Goal: Task Accomplishment & Management: Manage account settings

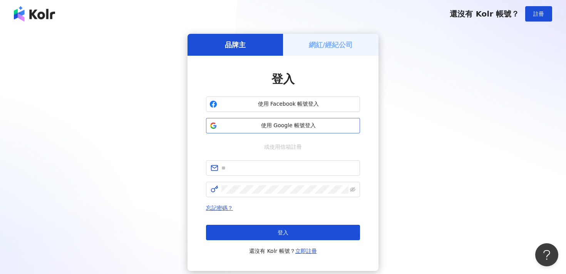
click at [260, 124] on span "使用 Google 帳號登入" at bounding box center [288, 126] width 136 height 8
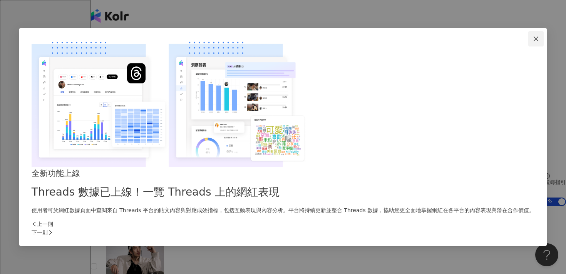
click at [533, 42] on icon "close" at bounding box center [536, 39] width 6 height 6
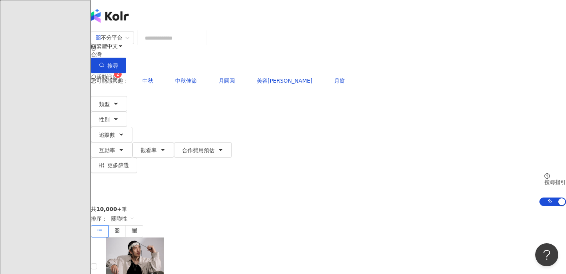
click at [106, 101] on img at bounding box center [98, 108] width 15 height 15
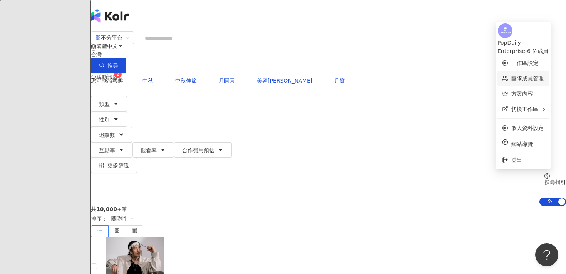
click at [520, 75] on link "團隊成員管理" at bounding box center [527, 78] width 32 height 6
